Goal: Find specific page/section: Find specific page/section

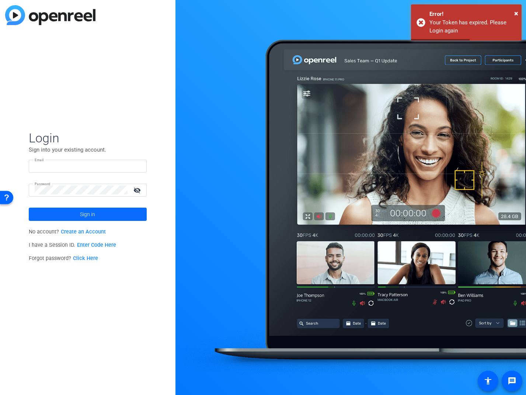
type input "[PERSON_NAME][EMAIL_ADDRESS][PERSON_NAME][DOMAIN_NAME]"
click at [122, 211] on span at bounding box center [88, 215] width 118 height 18
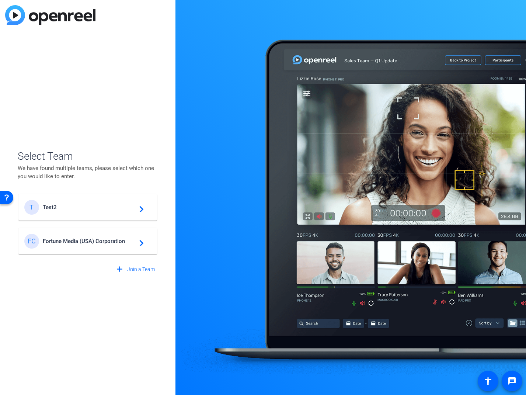
click at [110, 235] on div "FC Fortune Media (USA) Corporation navigate_next" at bounding box center [87, 241] width 127 height 15
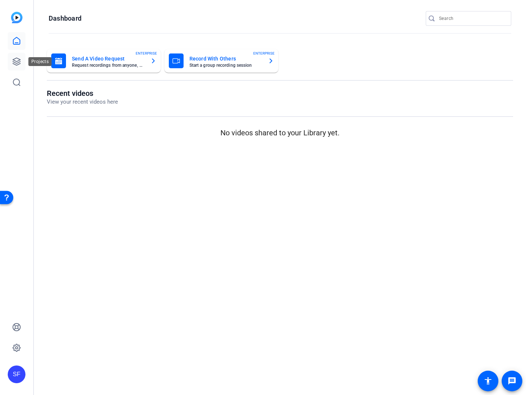
click at [18, 58] on icon at bounding box center [16, 61] width 9 height 9
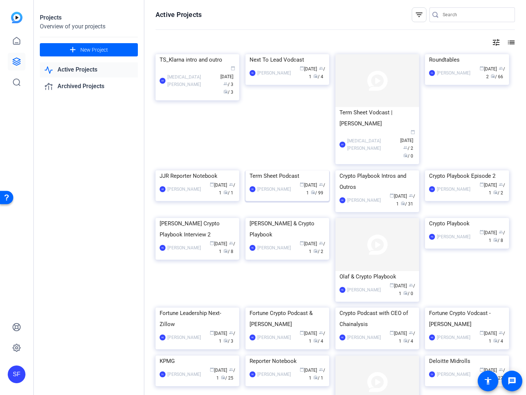
click at [300, 170] on img at bounding box center [288, 170] width 84 height 0
